Goal: Task Accomplishment & Management: Manage account settings

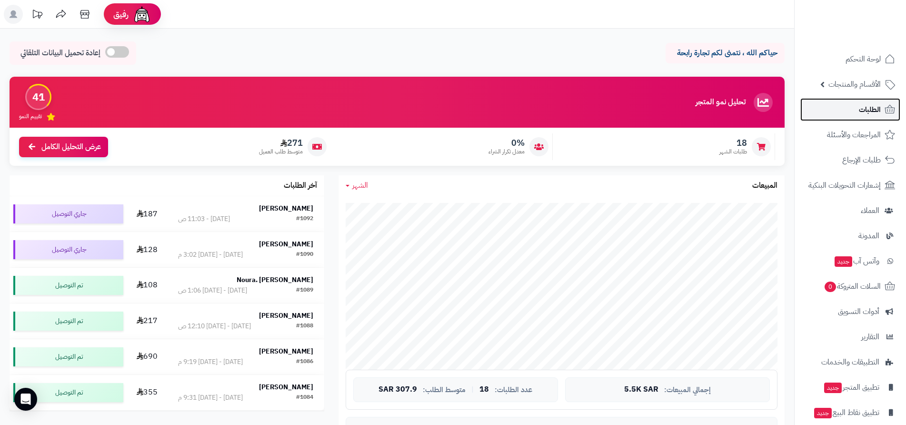
click at [864, 112] on span "الطلبات" at bounding box center [870, 109] width 22 height 13
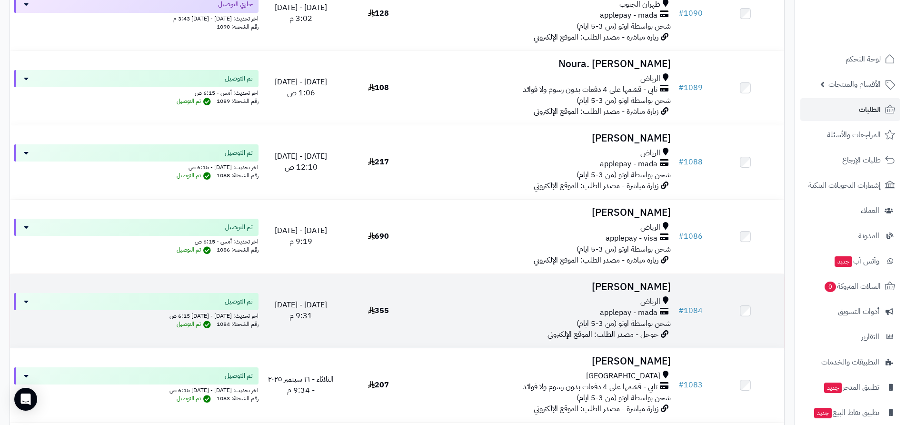
scroll to position [48, 0]
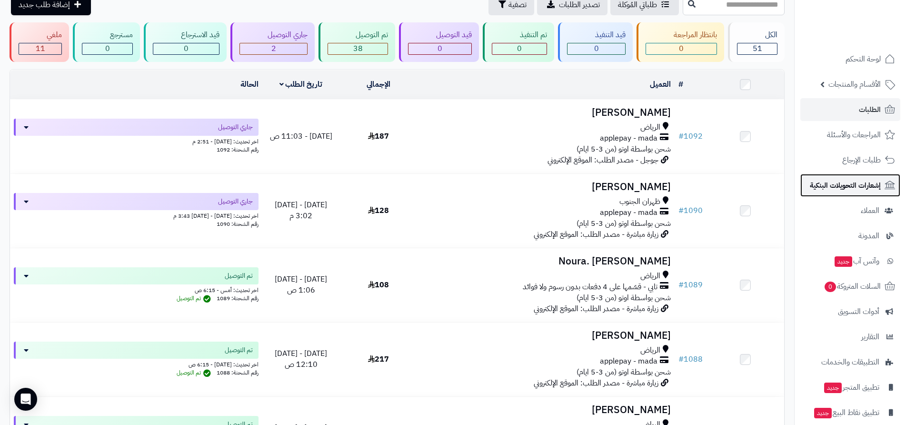
click at [842, 183] on span "إشعارات التحويلات البنكية" at bounding box center [845, 184] width 71 height 13
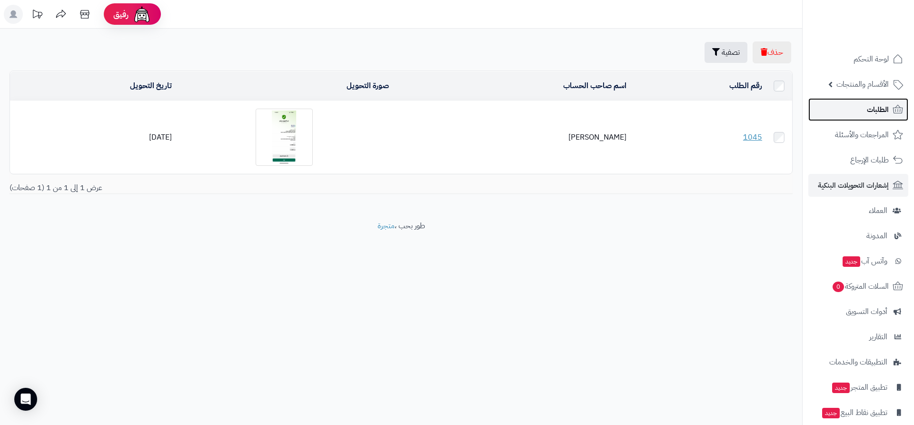
click at [879, 110] on span "الطلبات" at bounding box center [878, 109] width 22 height 13
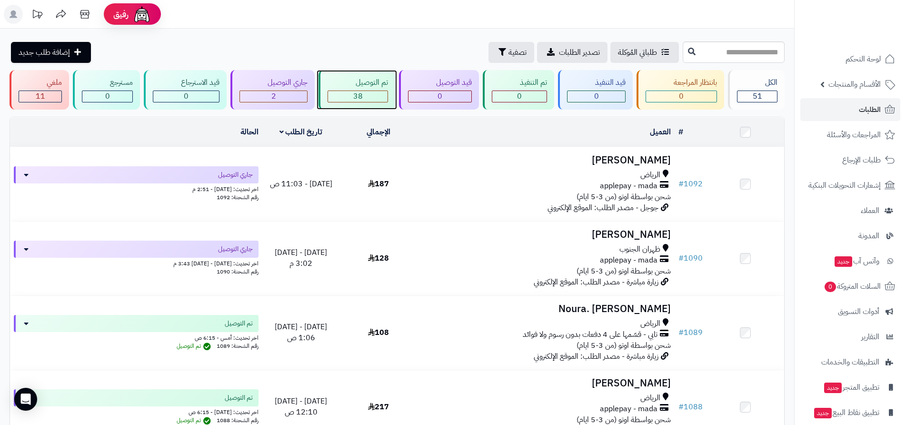
click at [363, 97] on div "38" at bounding box center [357, 96] width 59 height 11
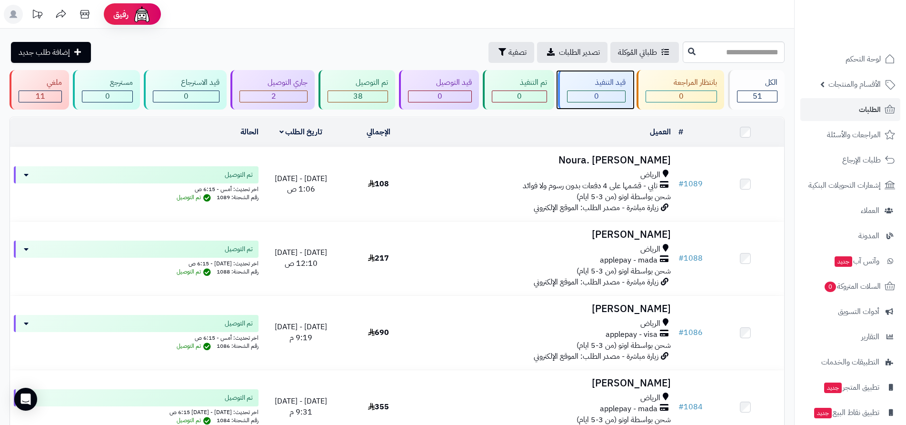
click at [600, 99] on div "0" at bounding box center [596, 96] width 58 height 11
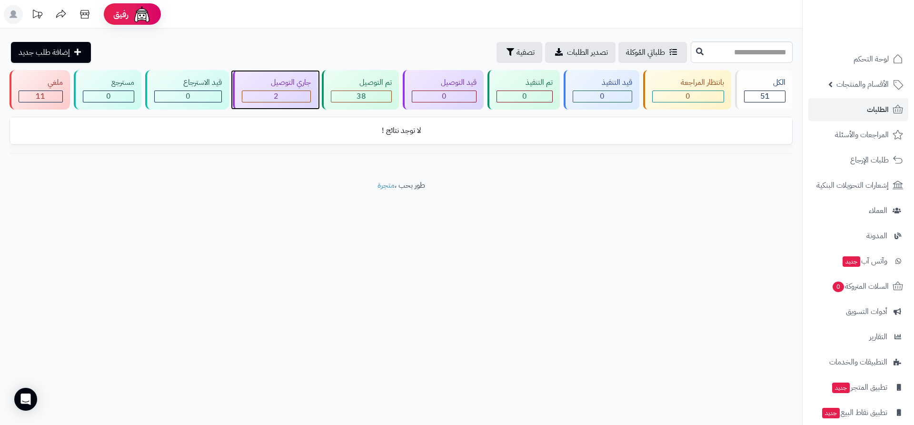
click at [287, 97] on div "2" at bounding box center [276, 96] width 68 height 11
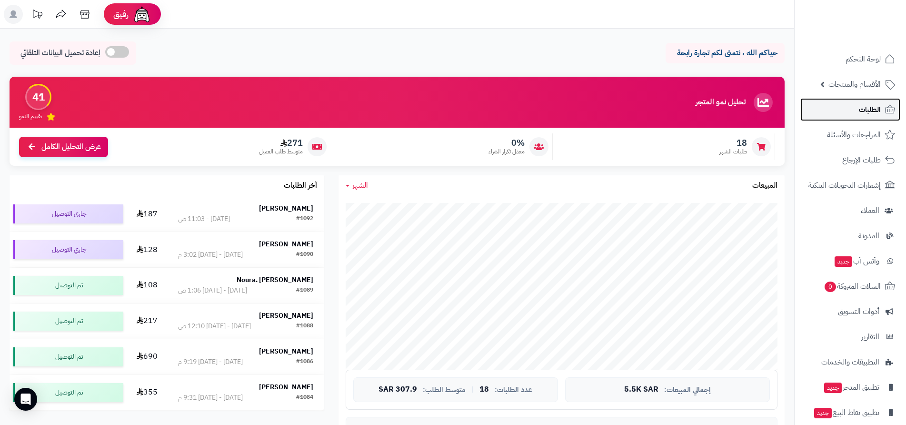
click at [869, 112] on span "الطلبات" at bounding box center [870, 109] width 22 height 13
